Goal: Find contact information: Find contact information

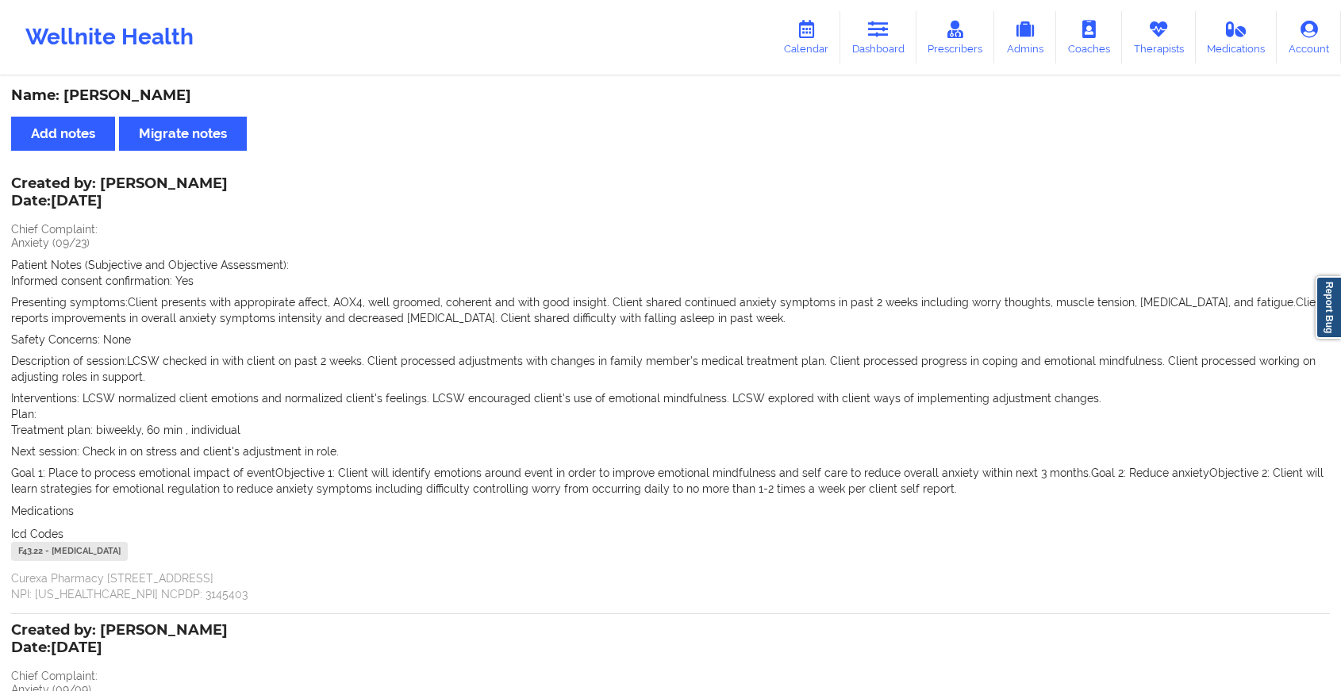
click at [882, 27] on icon at bounding box center [878, 29] width 21 height 17
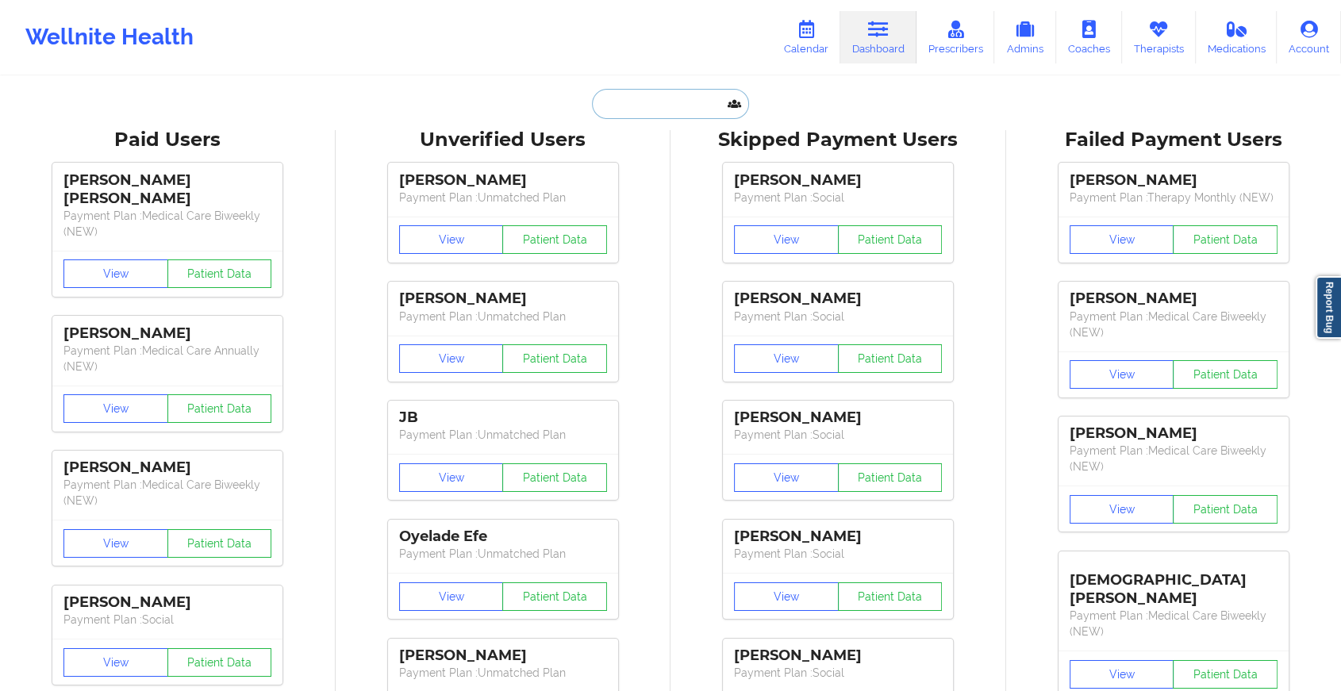
click at [612, 108] on input "text" at bounding box center [670, 104] width 157 height 30
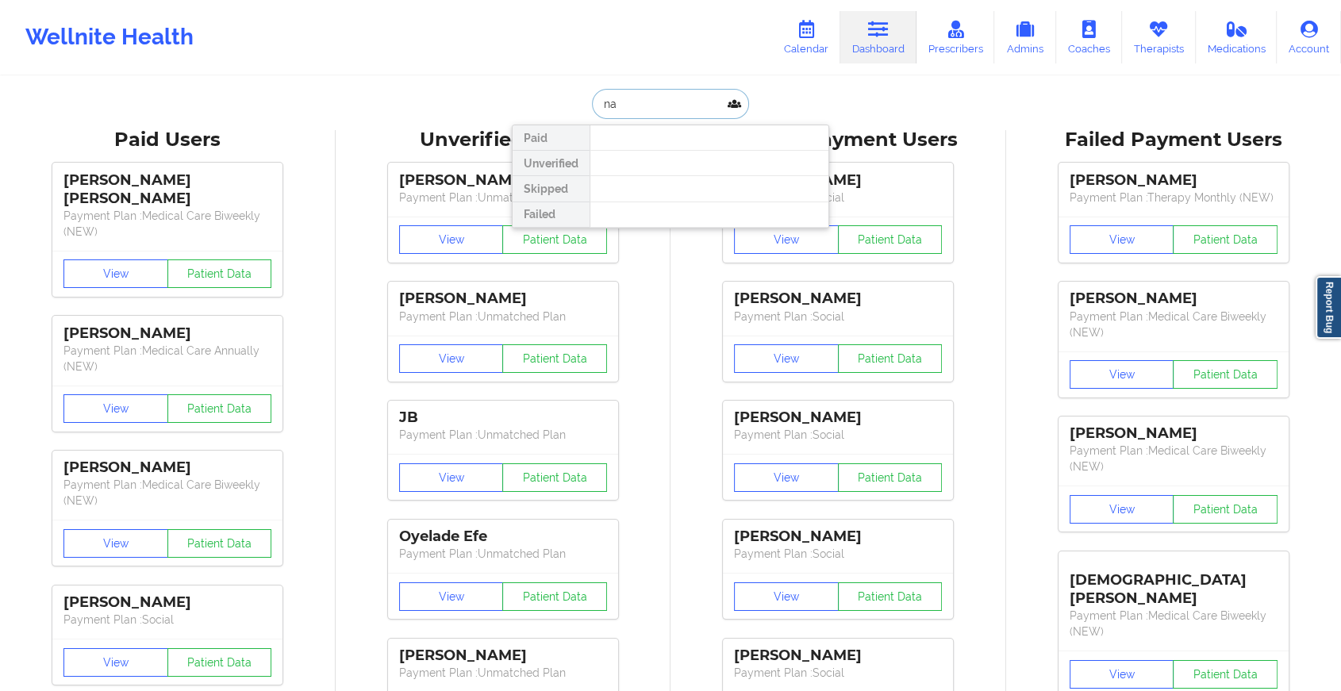
type input "n"
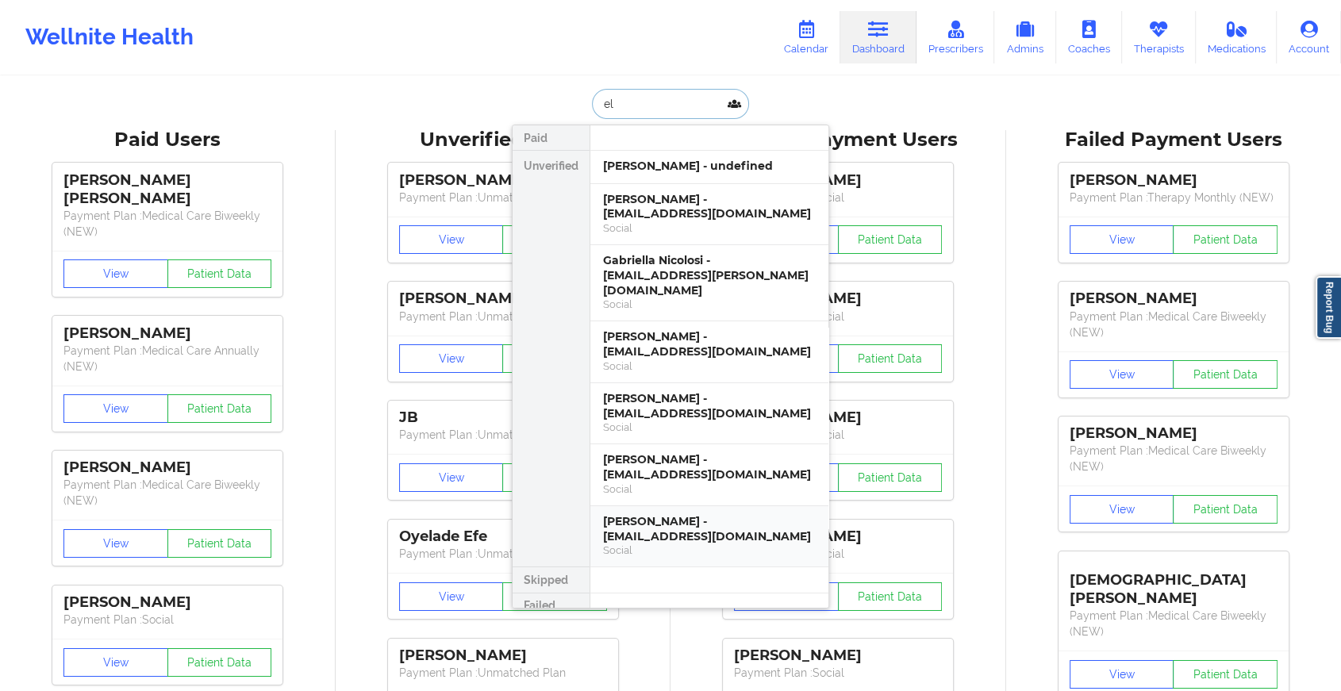
type input "e"
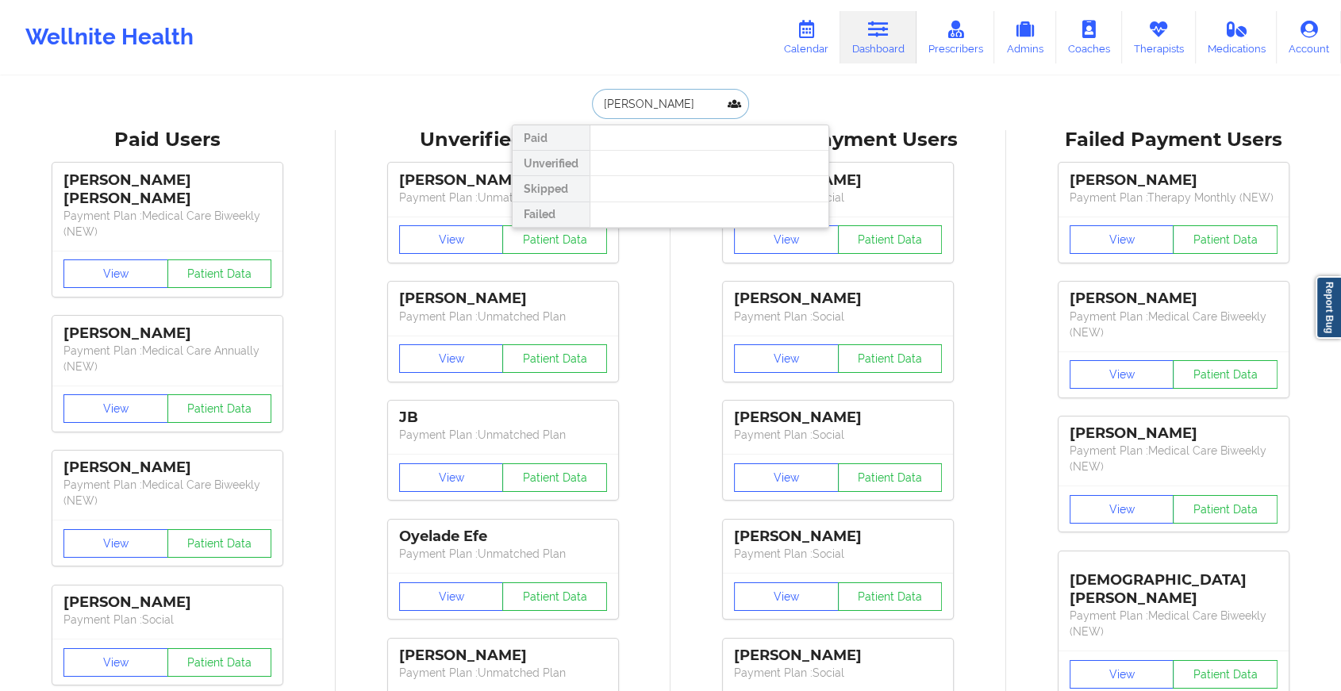
type input "[PERSON_NAME]"
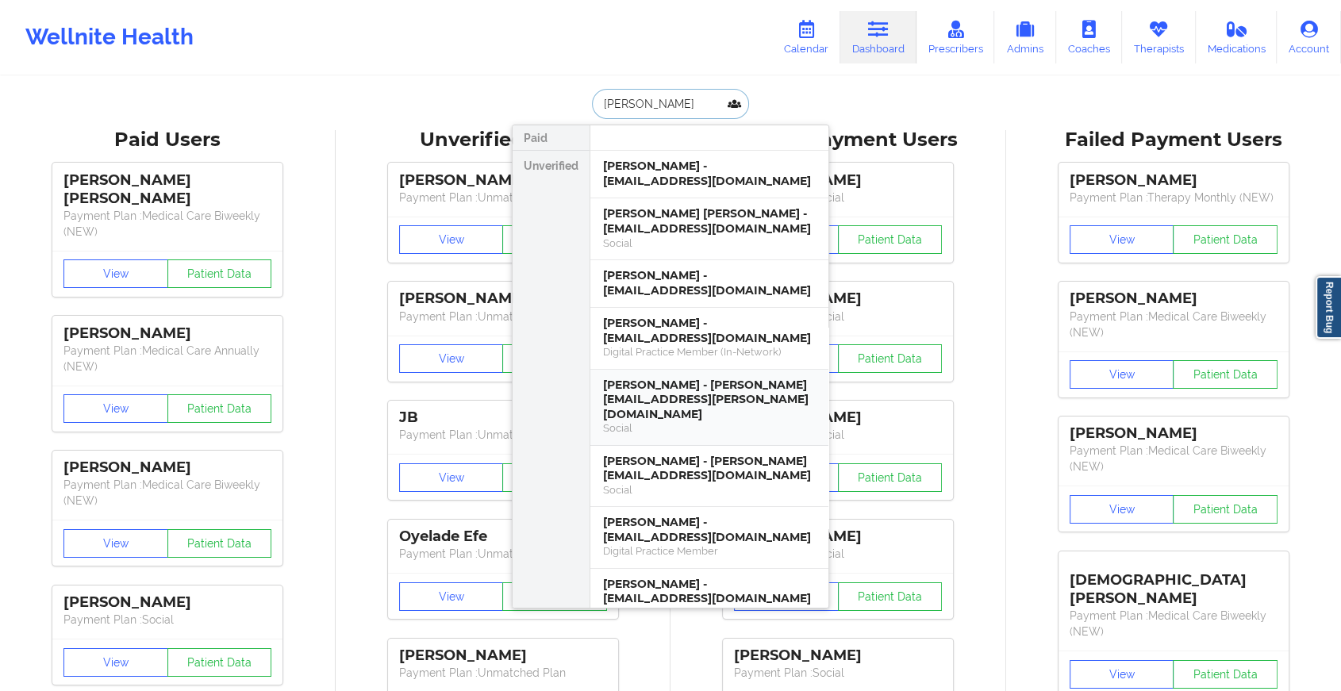
click at [609, 378] on div "[PERSON_NAME] - [PERSON_NAME][EMAIL_ADDRESS][PERSON_NAME][DOMAIN_NAME]" at bounding box center [709, 400] width 213 height 44
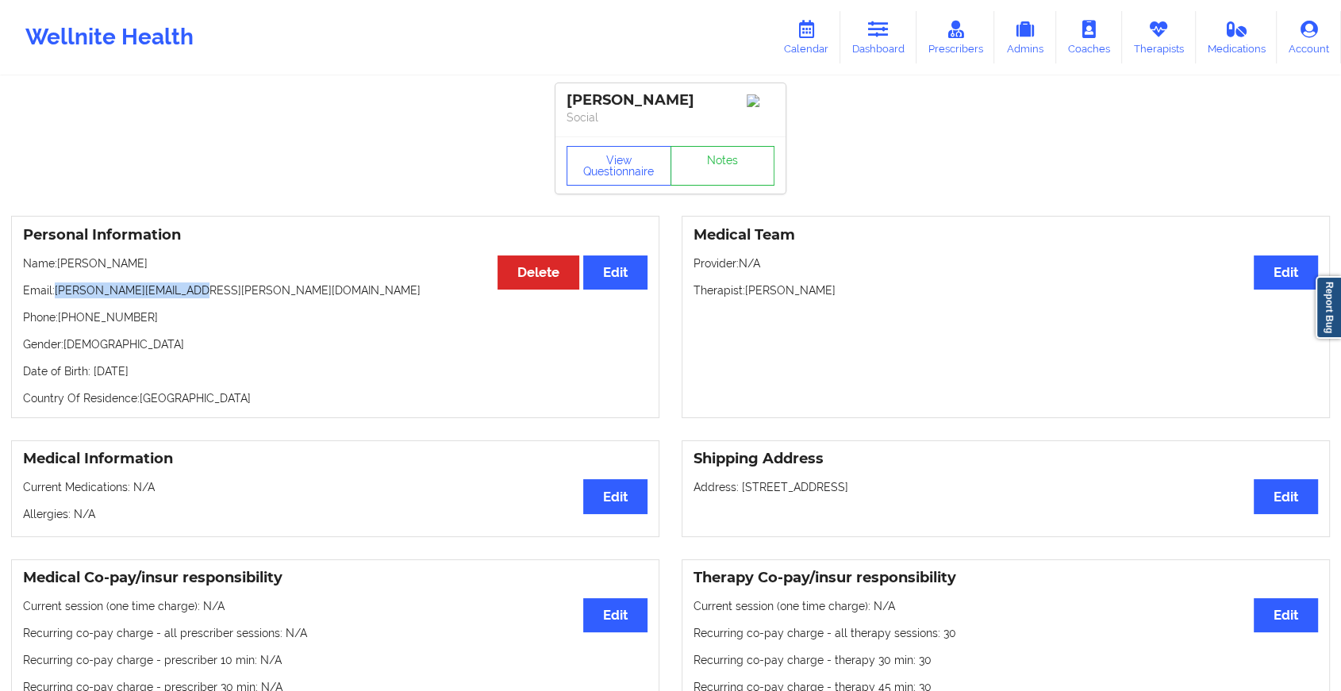
drag, startPoint x: 57, startPoint y: 294, endPoint x: 259, endPoint y: 287, distance: 202.4
click at [259, 287] on p "Email: [PERSON_NAME][EMAIL_ADDRESS][PERSON_NAME][DOMAIN_NAME]" at bounding box center [335, 290] width 624 height 16
copy p "[PERSON_NAME][EMAIL_ADDRESS][PERSON_NAME][DOMAIN_NAME]"
